Goal: Communication & Community: Answer question/provide support

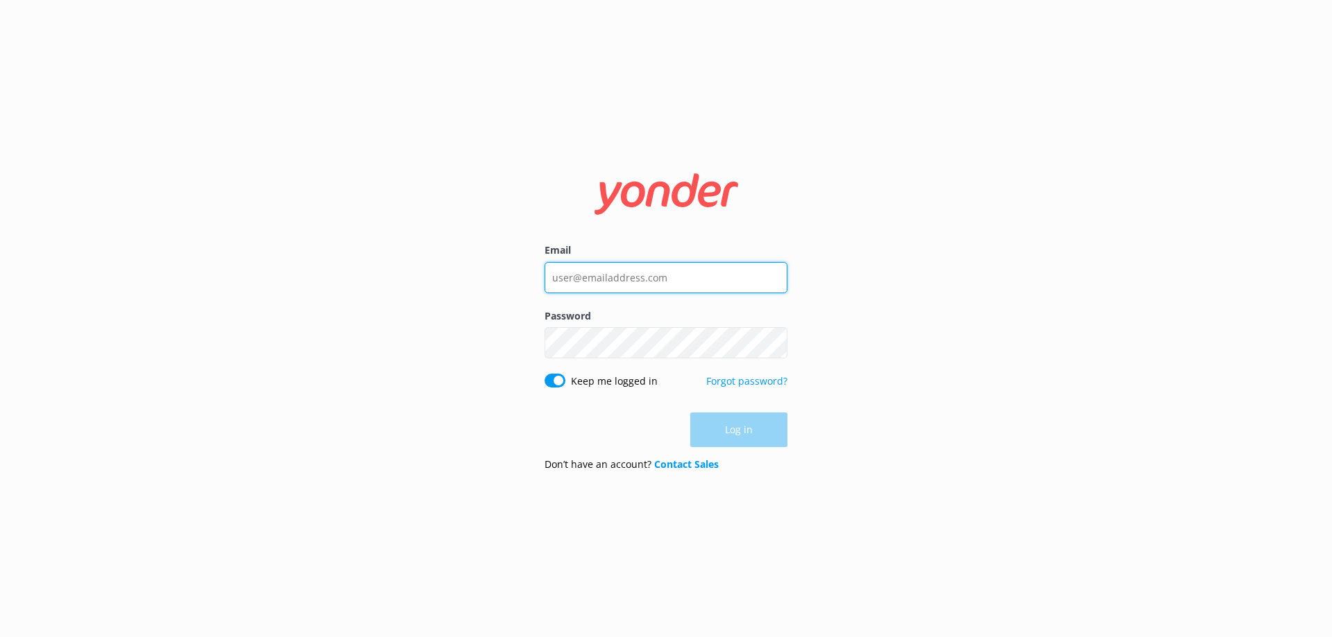
type input "[EMAIL_ADDRESS][DOMAIN_NAME]"
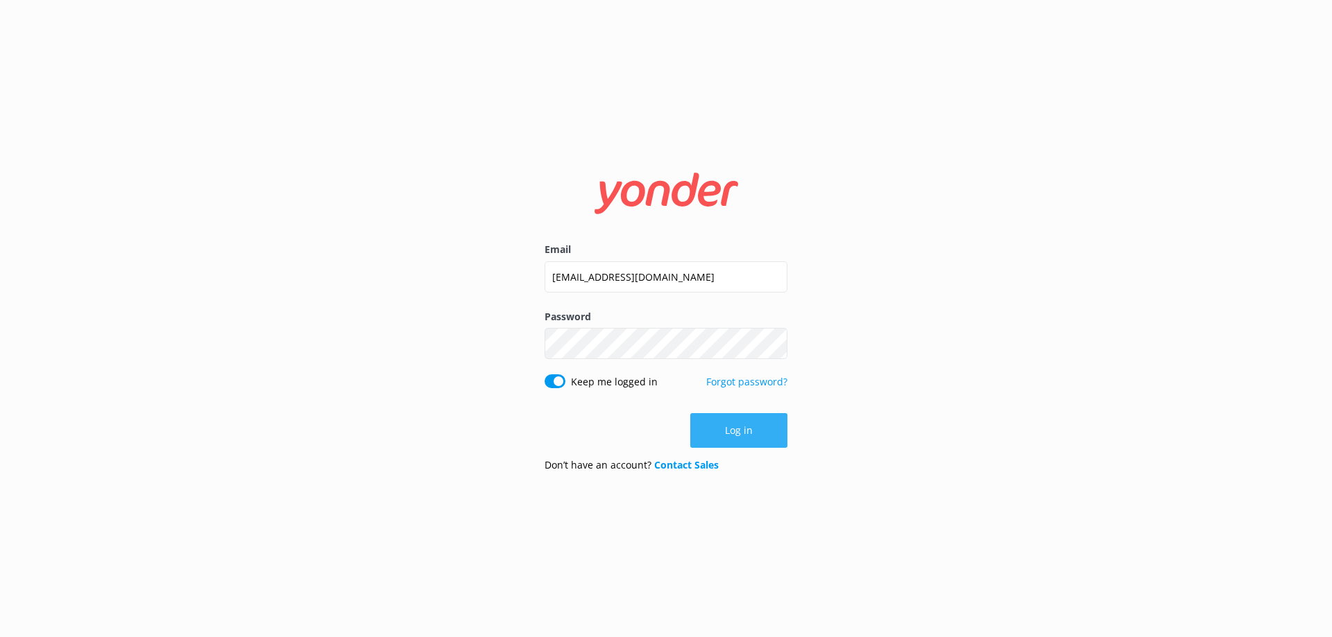
click at [725, 440] on div "Log in" at bounding box center [665, 430] width 243 height 35
click at [757, 436] on button "Log in" at bounding box center [738, 430] width 97 height 35
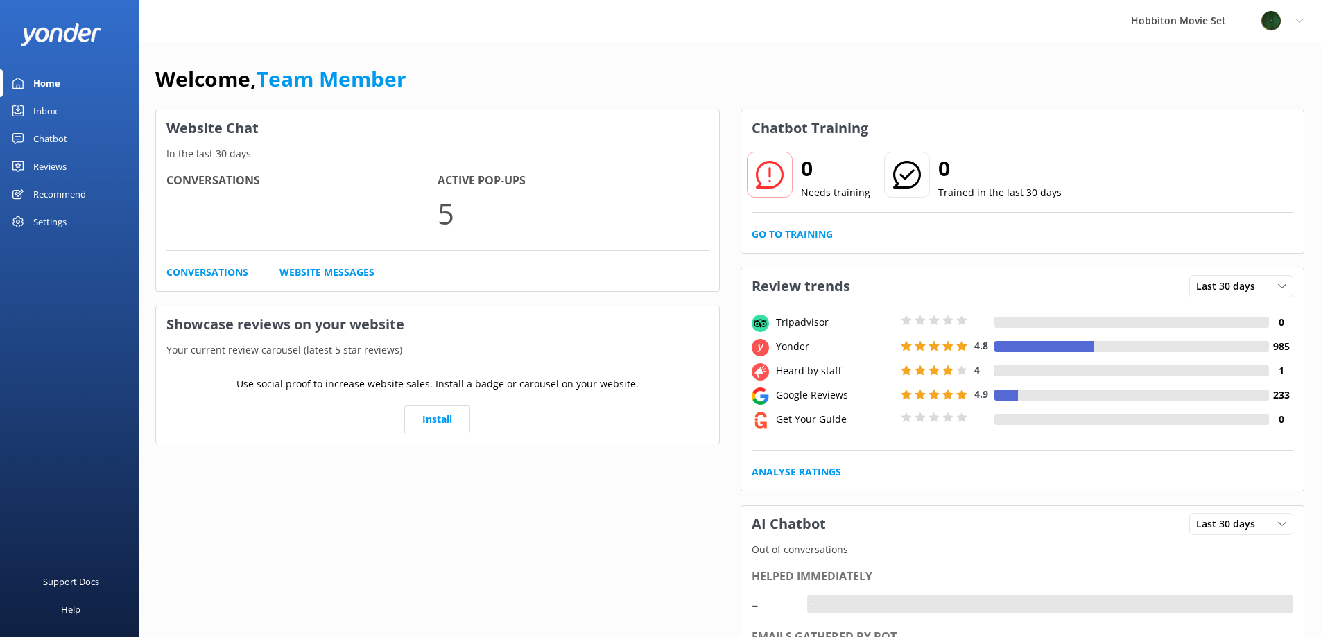
click at [33, 114] on div "Inbox" at bounding box center [45, 111] width 24 height 28
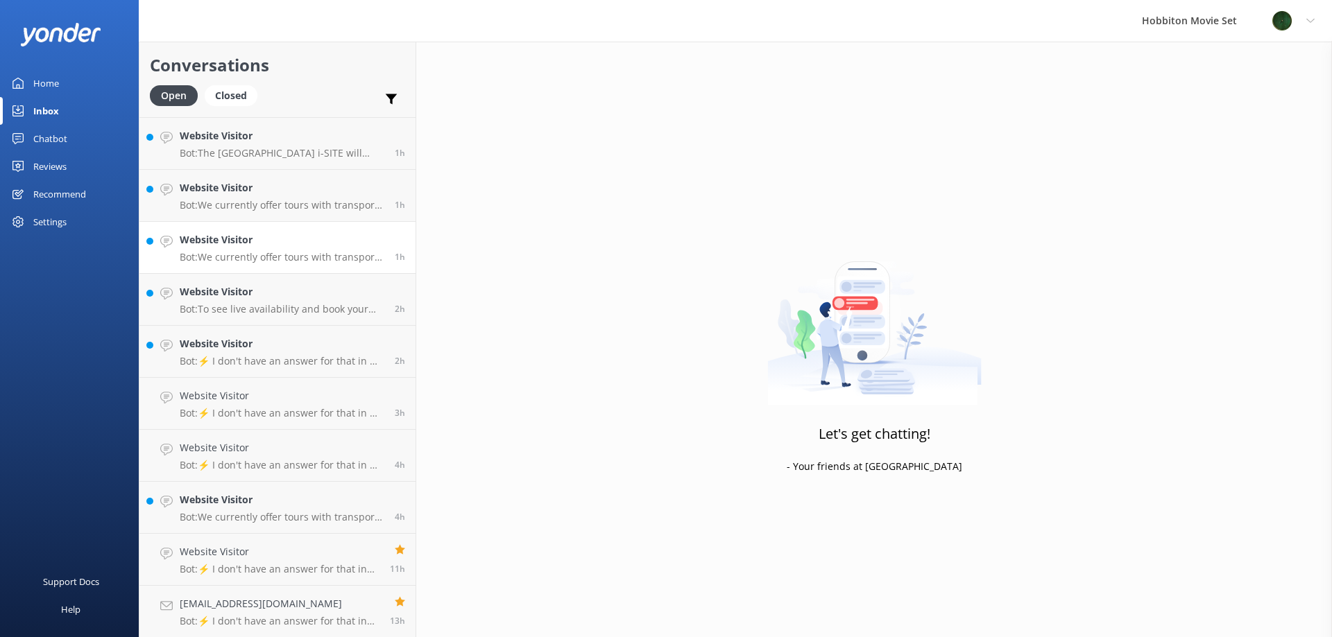
scroll to position [101, 0]
click at [266, 566] on p "Bot: ⚡ I don't have an answer for that in my knowledge base. Please try and rep…" at bounding box center [280, 568] width 200 height 12
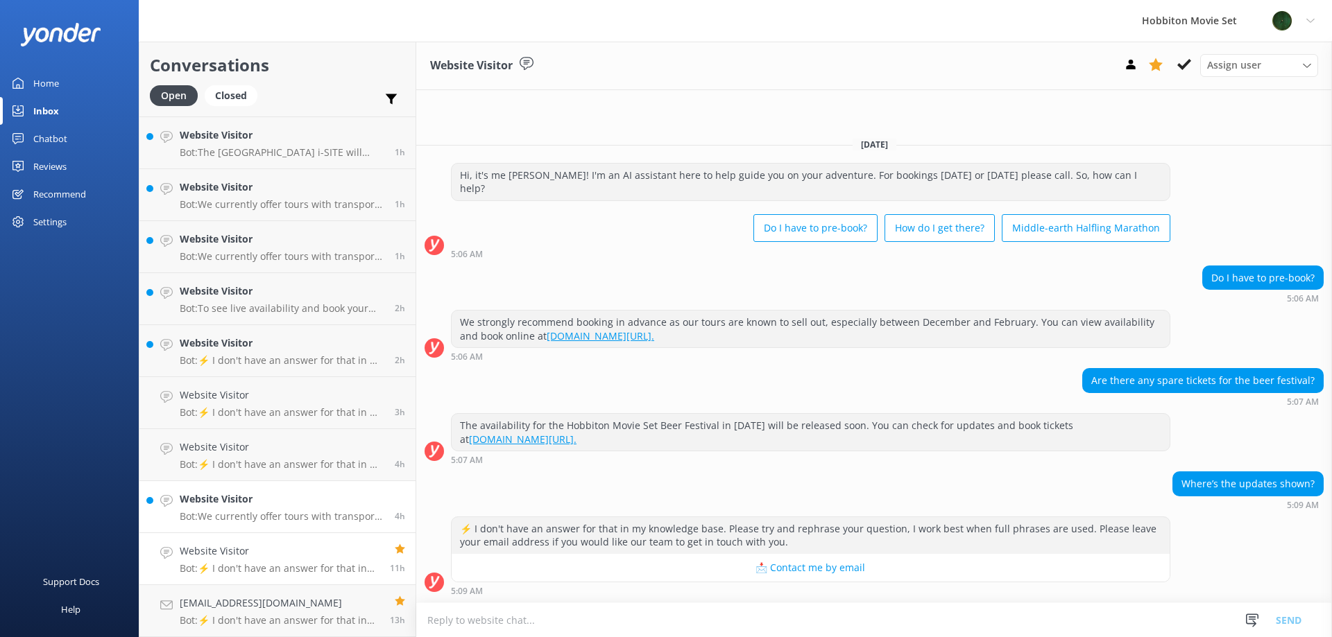
click at [268, 498] on h4 "Website Visitor" at bounding box center [282, 499] width 205 height 15
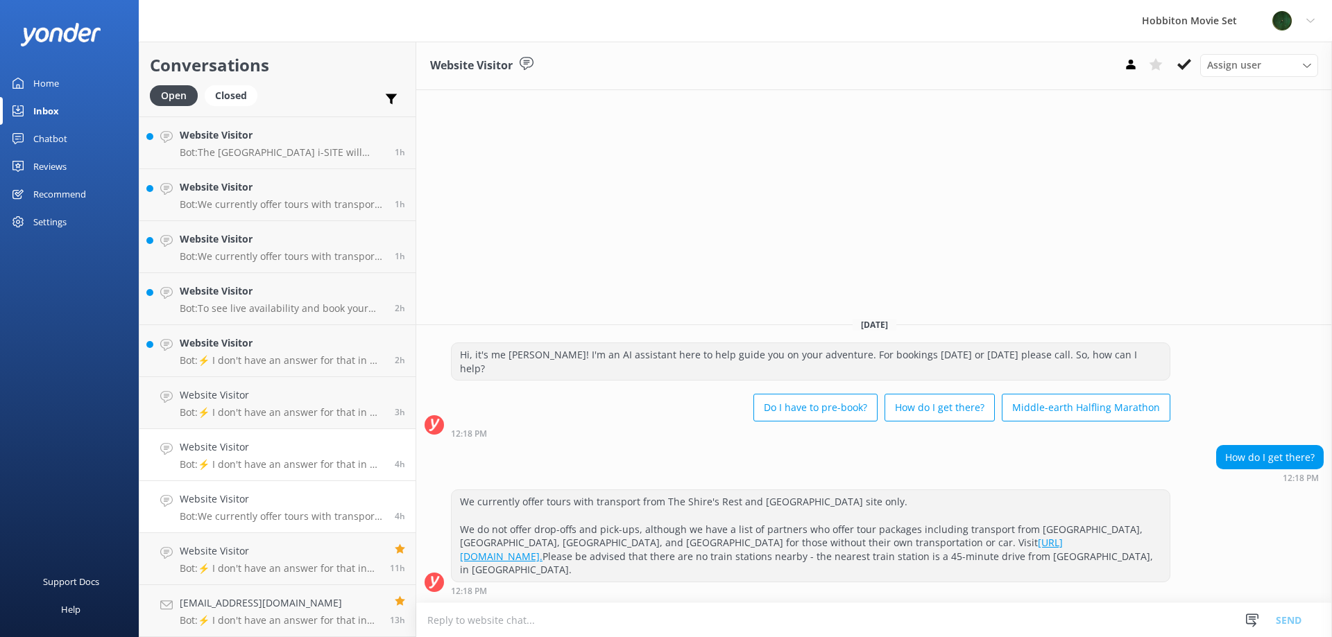
click at [275, 463] on p "Bot: ⚡ I don't have an answer for that in my knowledge base. Please try and rep…" at bounding box center [282, 464] width 205 height 12
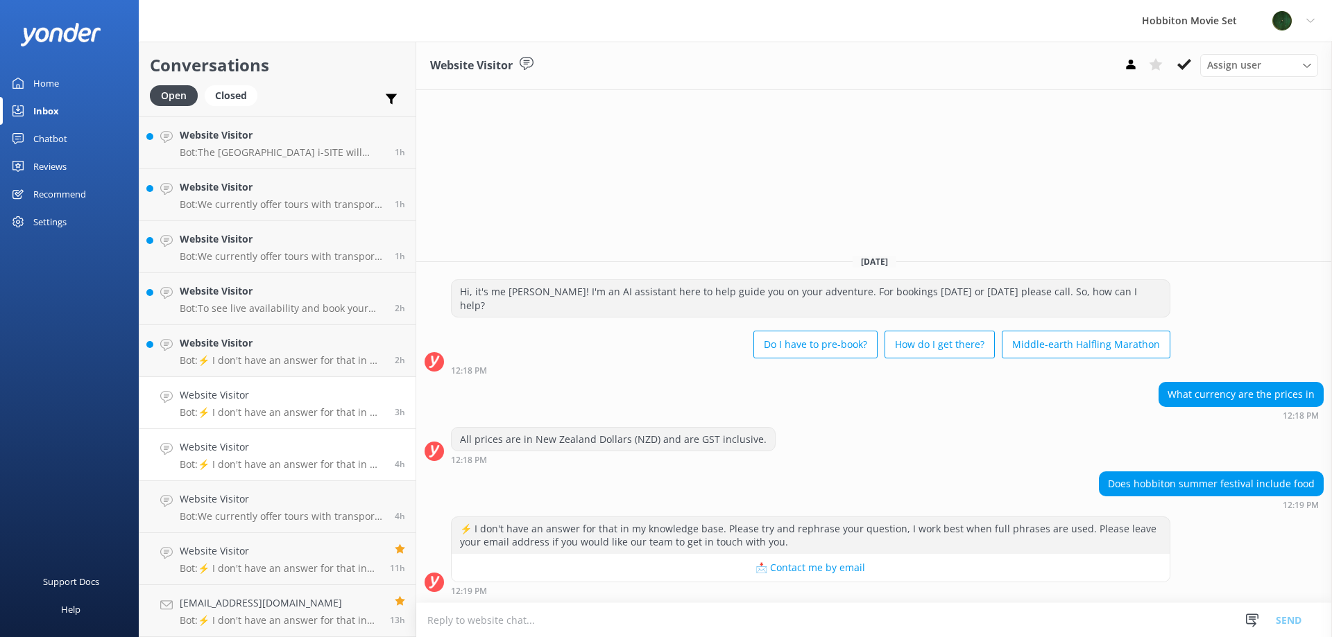
click at [283, 413] on p "Bot: ⚡ I don't have an answer for that in my knowledge base. Please try and rep…" at bounding box center [282, 412] width 205 height 12
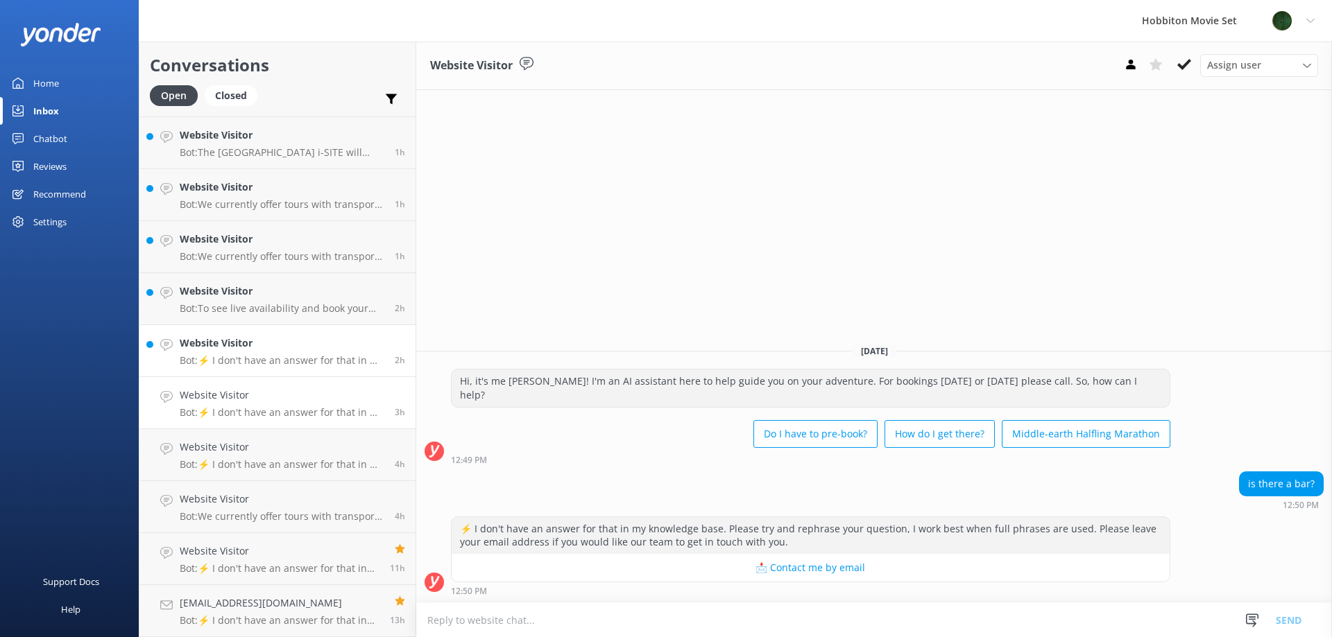
click at [287, 352] on div "Website Visitor Bot: ⚡ I don't have an answer for that in my knowledge base. Pl…" at bounding box center [282, 351] width 205 height 31
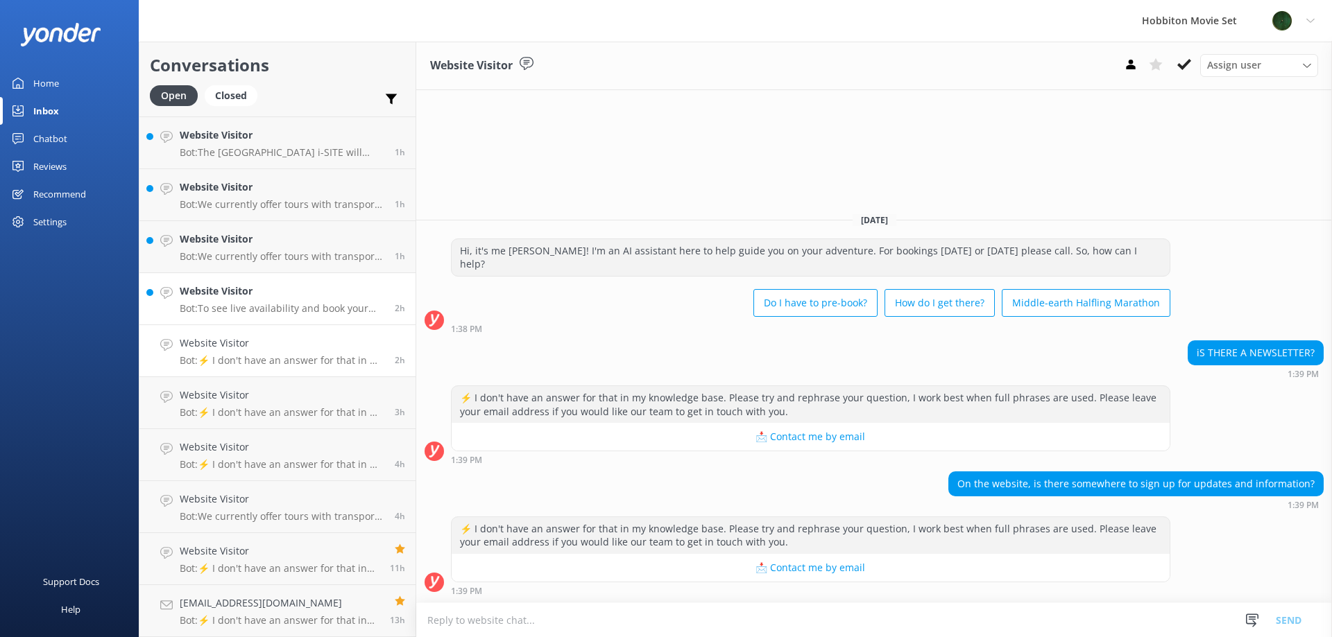
click at [245, 300] on div "Website Visitor Bot: To see live availability and book your Hobbiton tour, plea…" at bounding box center [282, 299] width 205 height 31
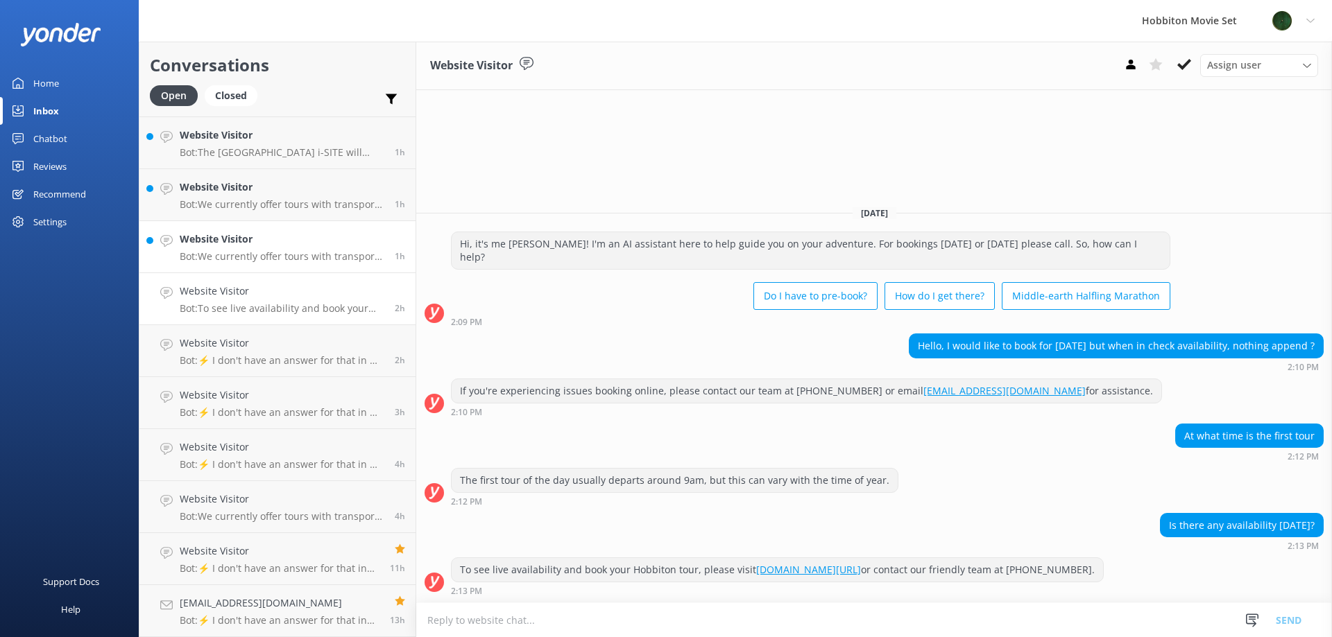
click at [260, 262] on p "Bot: We currently offer tours with transport from The Shire's Rest and [GEOGRAP…" at bounding box center [282, 256] width 205 height 12
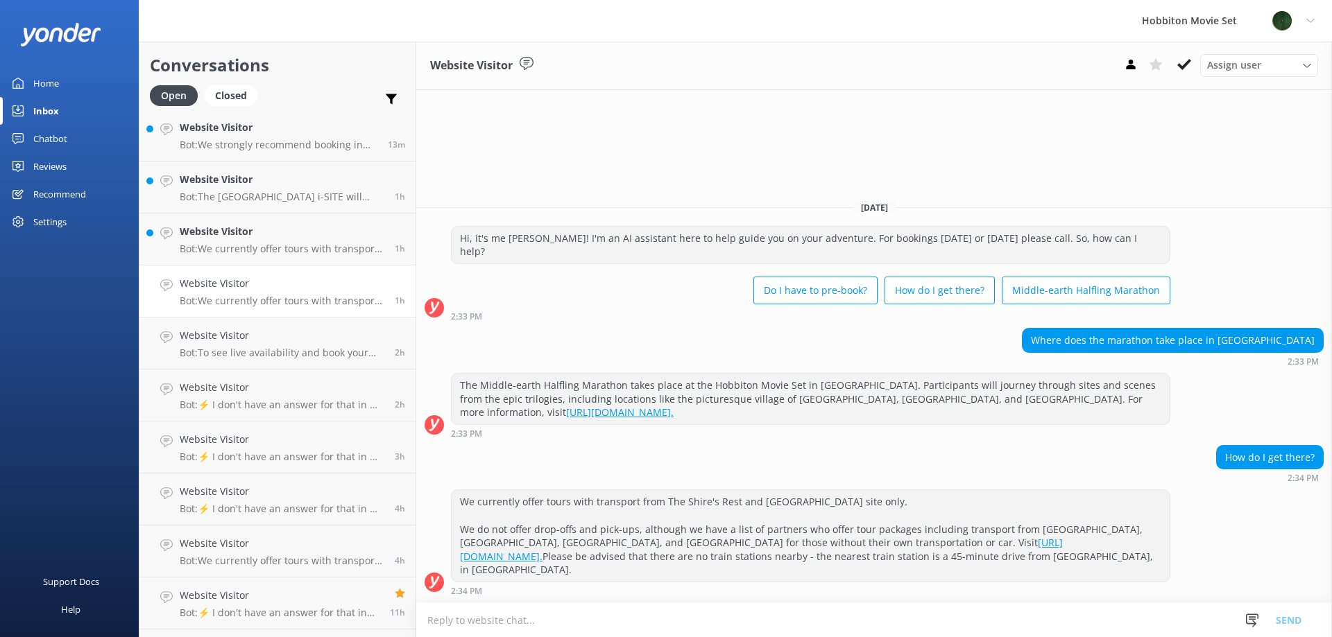
scroll to position [32, 0]
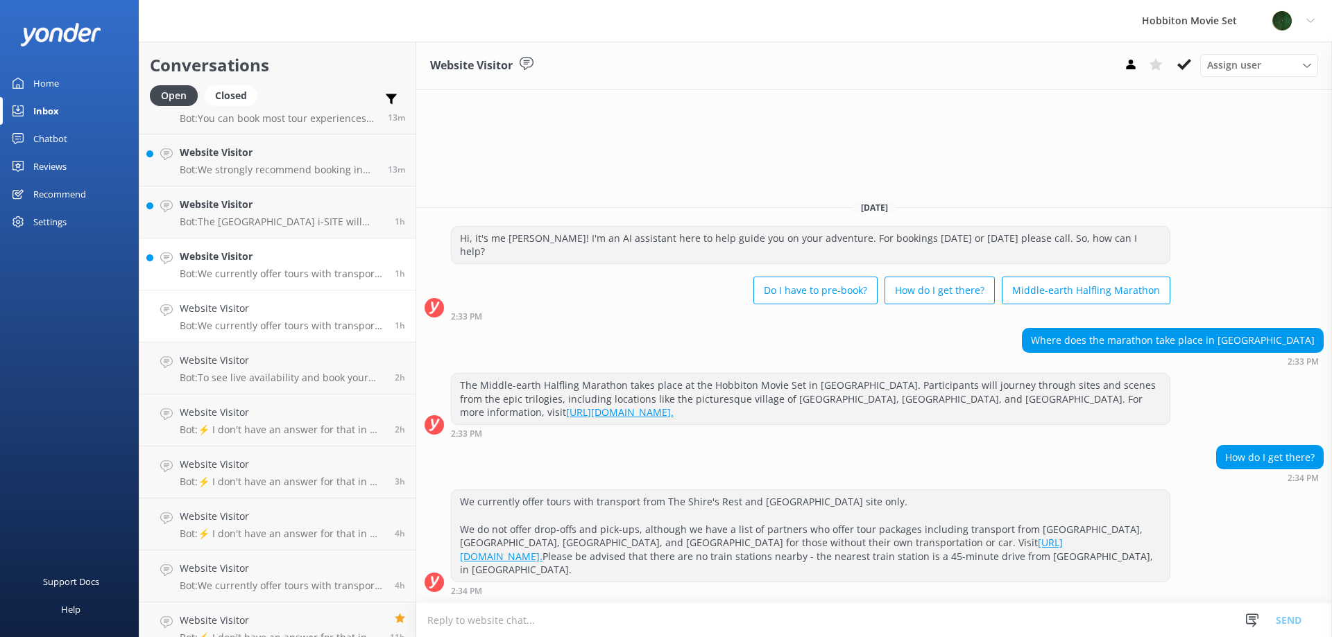
click at [250, 261] on h4 "Website Visitor" at bounding box center [282, 256] width 205 height 15
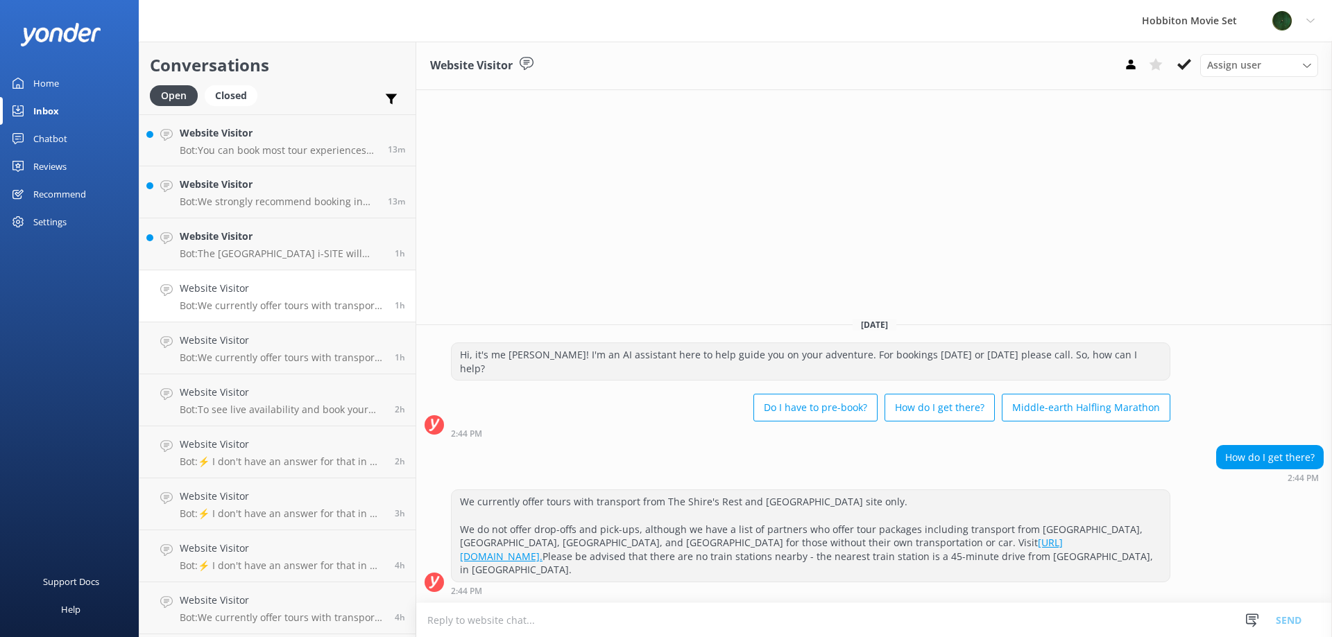
click at [250, 261] on link "Website Visitor Bot: The Matamata i-SITE will announce when they schedule Local…" at bounding box center [277, 244] width 276 height 52
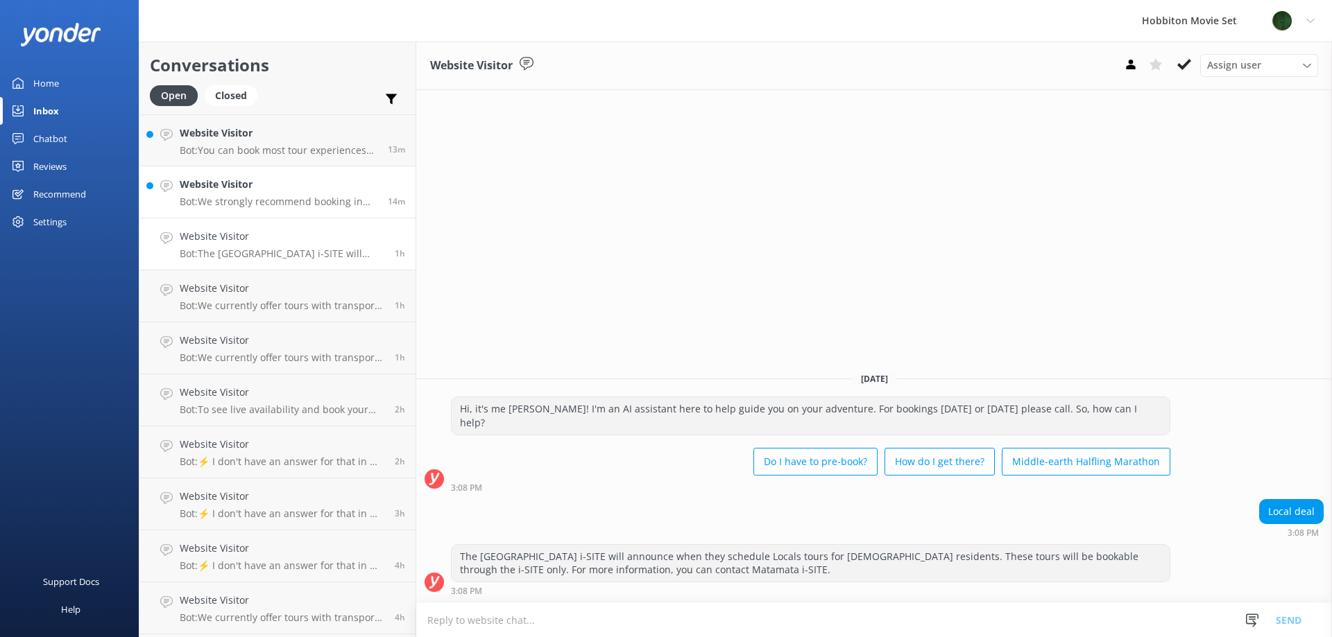
click at [255, 203] on p "Bot: We strongly recommend booking in advance as our tours are known to sell ou…" at bounding box center [279, 202] width 198 height 12
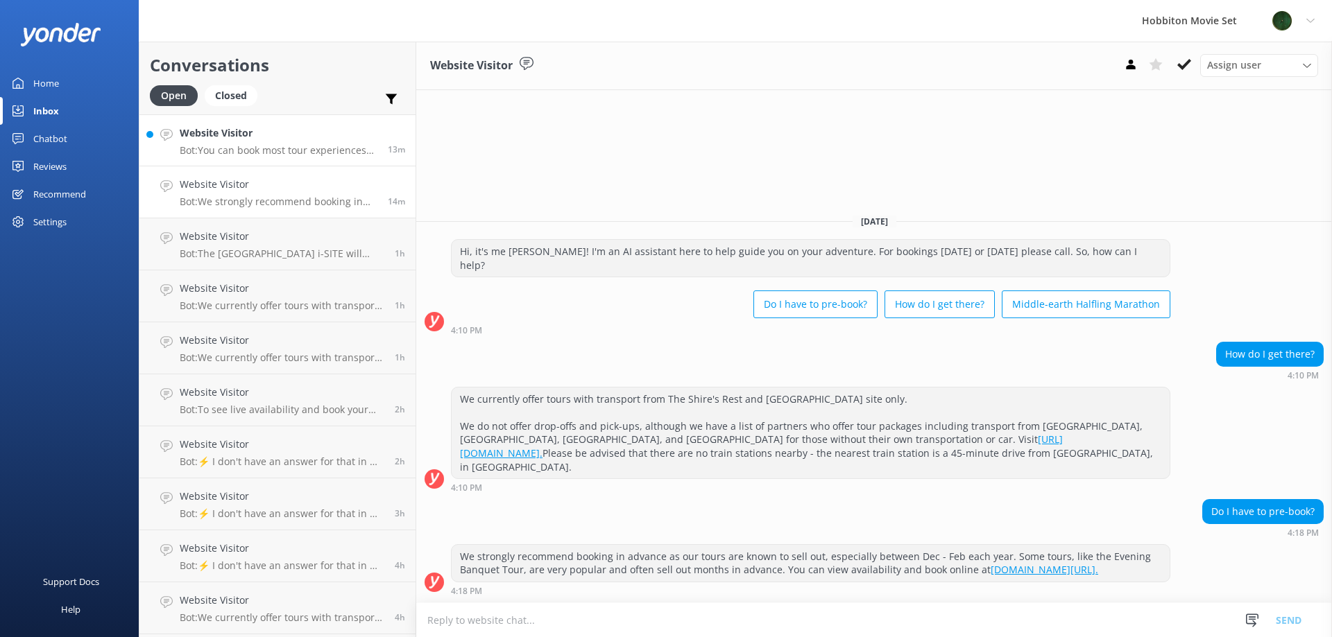
click at [255, 155] on p "Bot: You can book most tour experiences 6-12 months in advance through our webs…" at bounding box center [279, 150] width 198 height 12
